Goal: Information Seeking & Learning: Find specific page/section

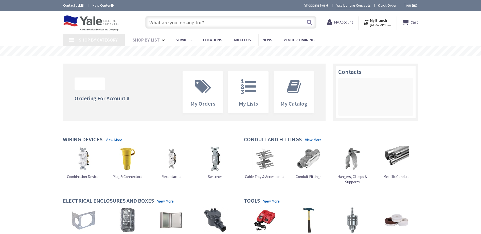
click at [173, 22] on input "text" at bounding box center [230, 22] width 171 height 13
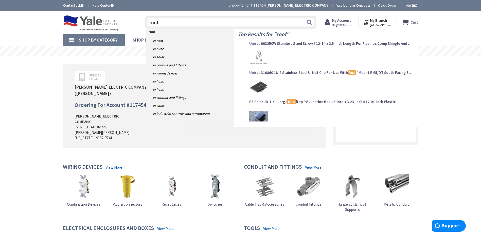
type input "roof"
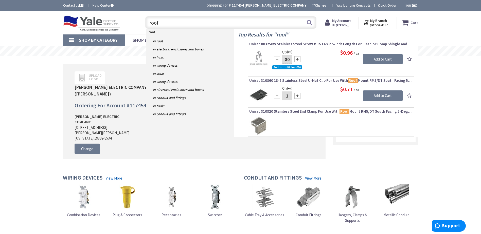
type input "[PERSON_NAME], [GEOGRAPHIC_DATA], [GEOGRAPHIC_DATA]"
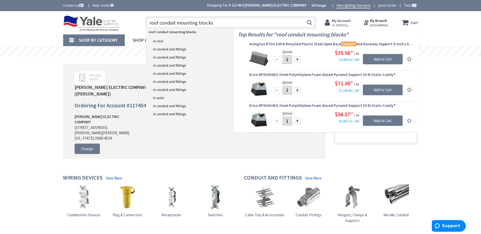
type input "roof conduit mounting blocks"
click at [265, 62] on img at bounding box center [258, 58] width 19 height 19
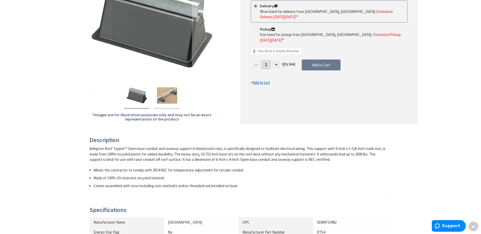
scroll to position [51, 0]
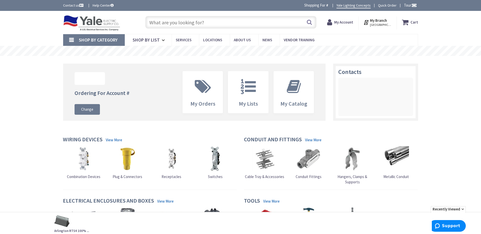
click at [190, 17] on input "text" at bounding box center [230, 22] width 171 height 13
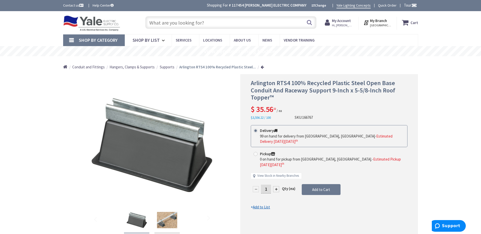
click at [168, 67] on span "Supports" at bounding box center [167, 67] width 15 height 5
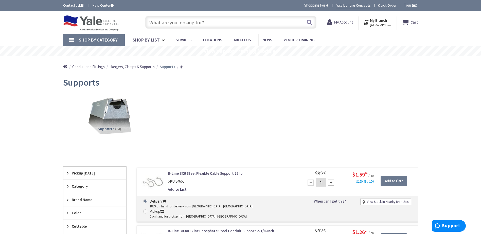
click at [118, 108] on img at bounding box center [109, 116] width 46 height 46
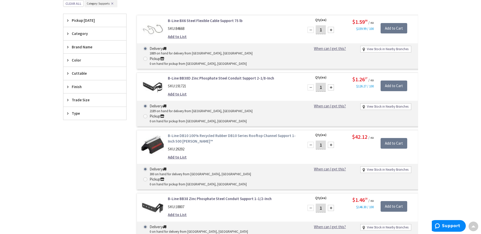
scroll to position [158, 0]
click at [184, 133] on link "B-Line DB10 100% Recycled Rubber DB10 Series Rooftop Channel Support 1-Inch 500…" at bounding box center [232, 138] width 129 height 11
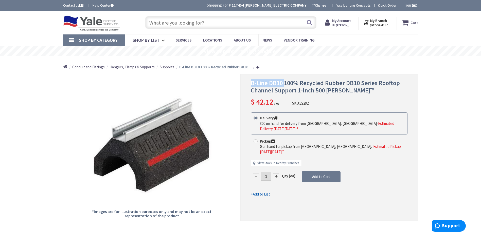
drag, startPoint x: 251, startPoint y: 83, endPoint x: 283, endPoint y: 81, distance: 32.5
click at [283, 81] on span "B-Line DB10 100% Recycled Rubber DB10 Series Rooftop Channel Support 1-Inch 500…" at bounding box center [325, 86] width 149 height 15
drag, startPoint x: 283, startPoint y: 81, endPoint x: 268, endPoint y: 84, distance: 16.0
click at [268, 84] on span "B-Line DB10 100% Recycled Rubber DB10 Series Rooftop Channel Support 1-Inch 500…" at bounding box center [325, 86] width 149 height 15
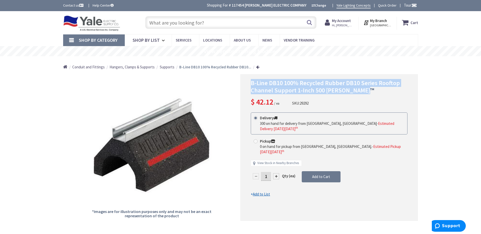
drag, startPoint x: 251, startPoint y: 84, endPoint x: 388, endPoint y: 91, distance: 137.4
click at [388, 91] on h1 "B-Line DB10 100% Recycled Rubber DB10 Series Rooftop Channel Support 1-Inch 500…" at bounding box center [329, 87] width 157 height 15
drag, startPoint x: 388, startPoint y: 91, endPoint x: 358, endPoint y: 88, distance: 30.0
copy span "B-Line DB10 100% Recycled Rubber DB10 Series Rooftop Channel Support 1-Inch 500…"
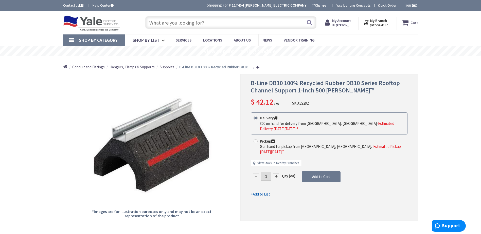
click at [156, 22] on input "text" at bounding box center [230, 22] width 171 height 13
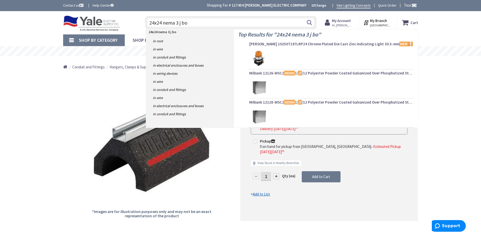
type input "24x24 nema 3 j box"
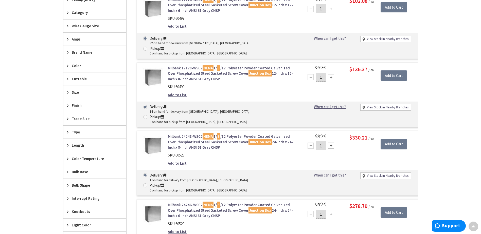
scroll to position [203, 0]
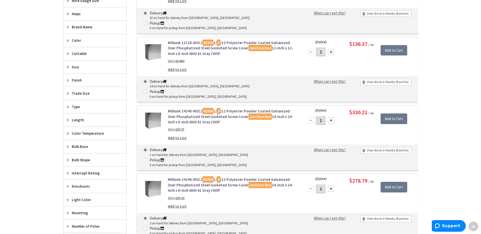
click at [175, 109] on link "Milbank 24248-WSC2 NEMA 1/ 3 /12 Polyester Powder Coated Galvanized Over Phosph…" at bounding box center [232, 117] width 129 height 16
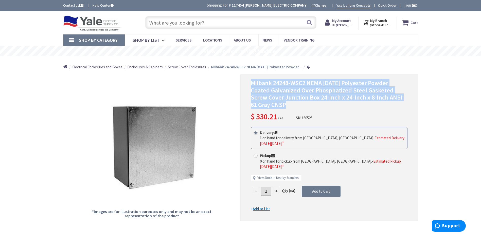
drag, startPoint x: 251, startPoint y: 82, endPoint x: 402, endPoint y: 98, distance: 151.6
click at [402, 98] on span "Milbank 24248-WSC2 NEMA [DATE] Polyester Powder Coated Galvanized Over Phosphat…" at bounding box center [327, 94] width 152 height 30
drag, startPoint x: 402, startPoint y: 98, endPoint x: 399, endPoint y: 97, distance: 3.2
copy span "Milbank 24248-WSC2 NEMA [DATE] Polyester Powder Coated Galvanized Over Phosphat…"
